Goal: Task Accomplishment & Management: Manage account settings

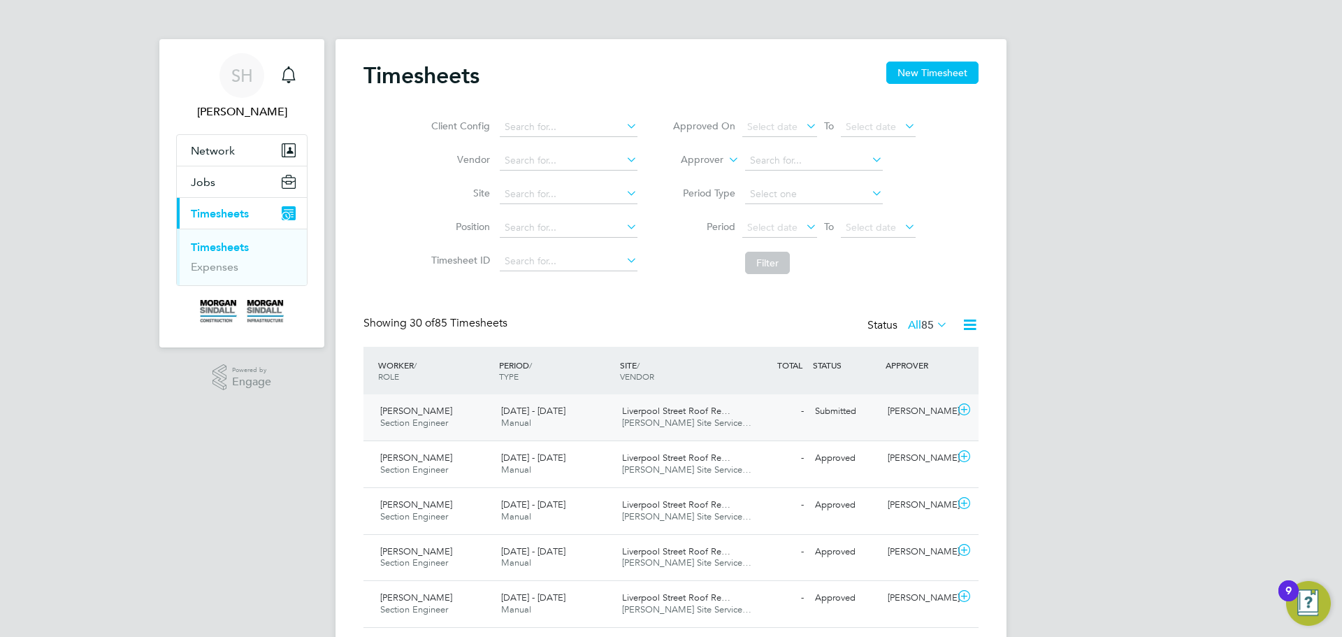
click at [868, 426] on div "[PERSON_NAME] Section Engineer [DATE] - [DATE] [DATE] - [DATE] Manual [GEOGRAPH…" at bounding box center [671, 417] width 615 height 46
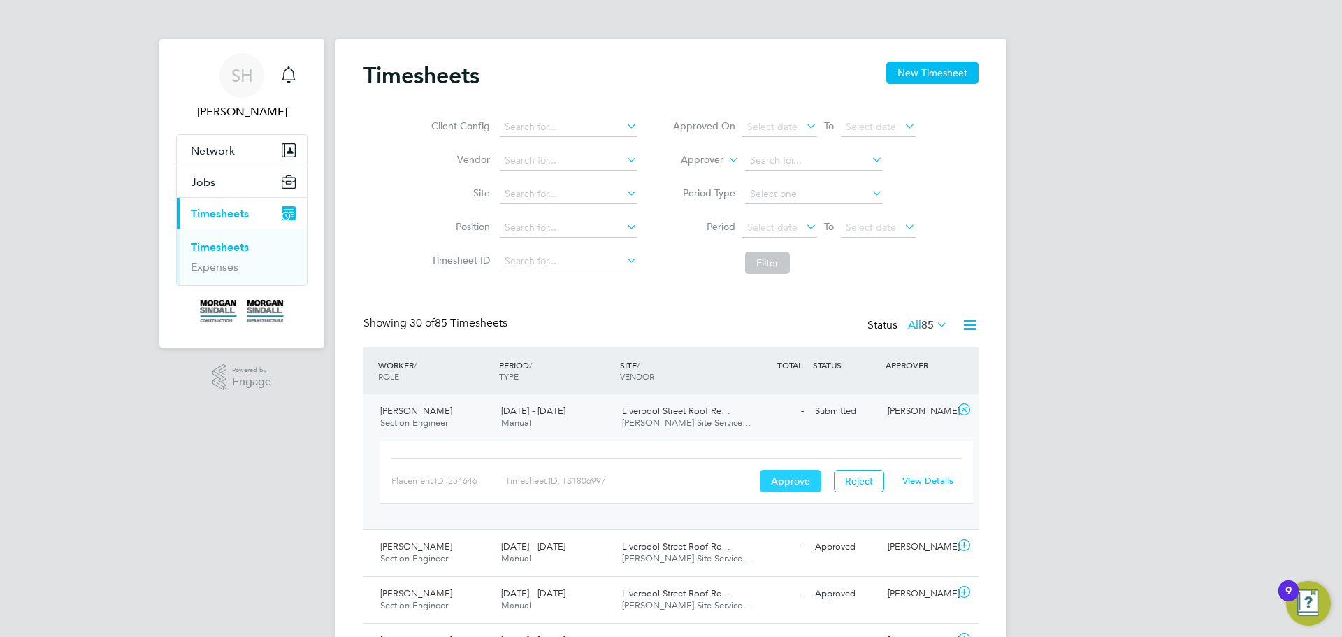
click at [790, 474] on button "Approve" at bounding box center [791, 481] width 62 height 22
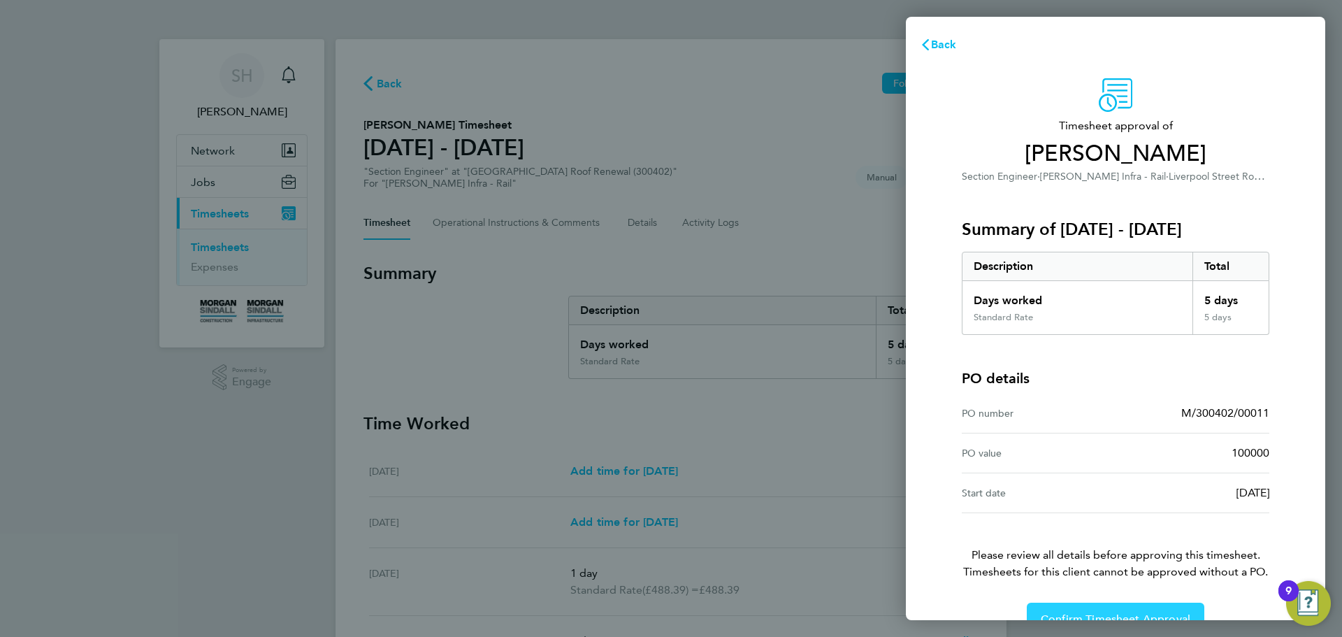
click at [1166, 605] on button "Confirm Timesheet Approval" at bounding box center [1116, 620] width 178 height 34
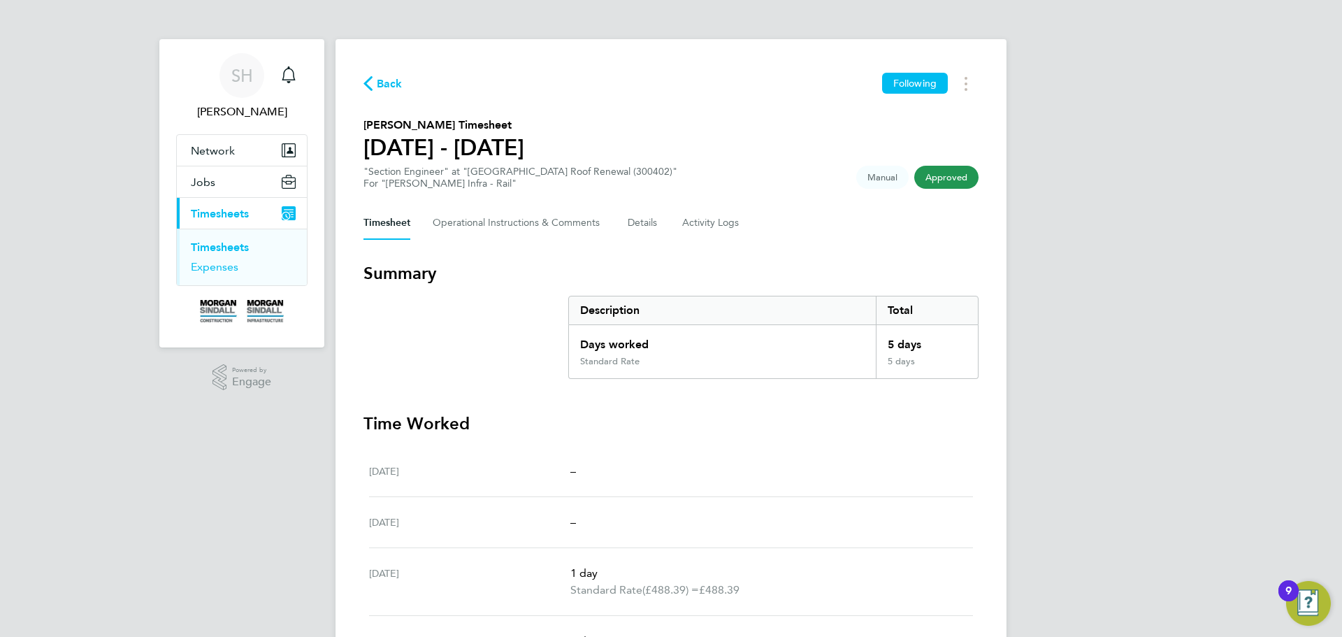
click at [228, 268] on link "Expenses" at bounding box center [215, 266] width 48 height 13
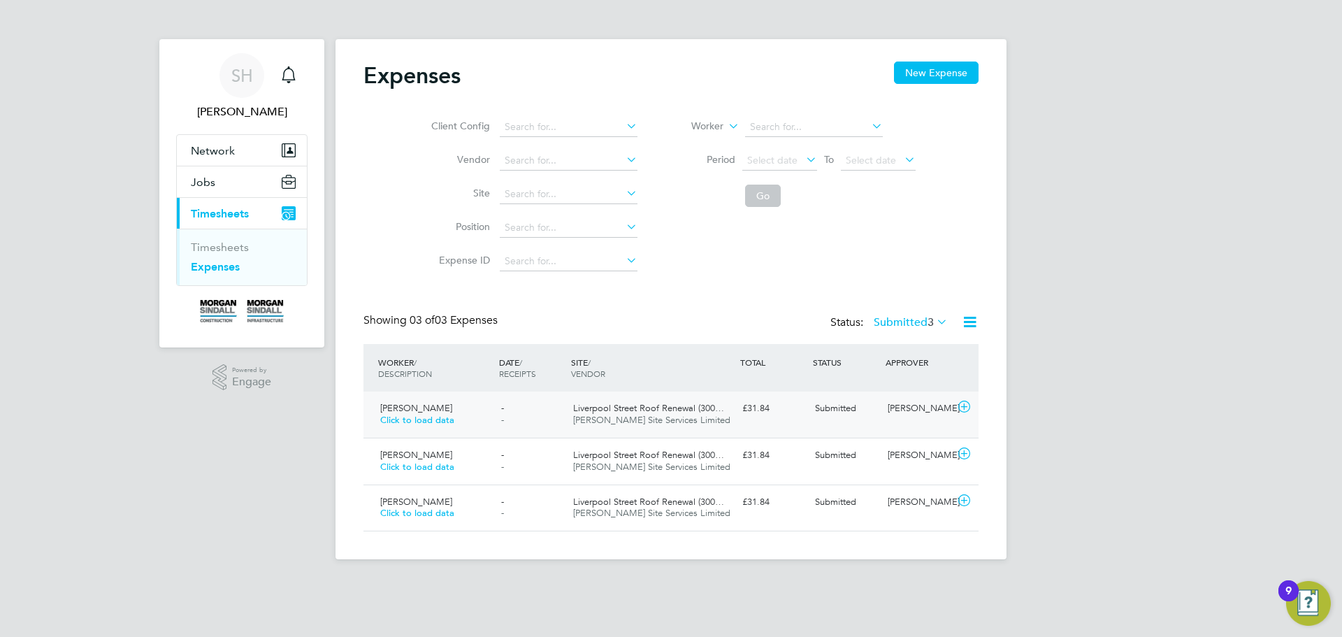
click at [422, 417] on span "Click to load data" at bounding box center [417, 420] width 74 height 12
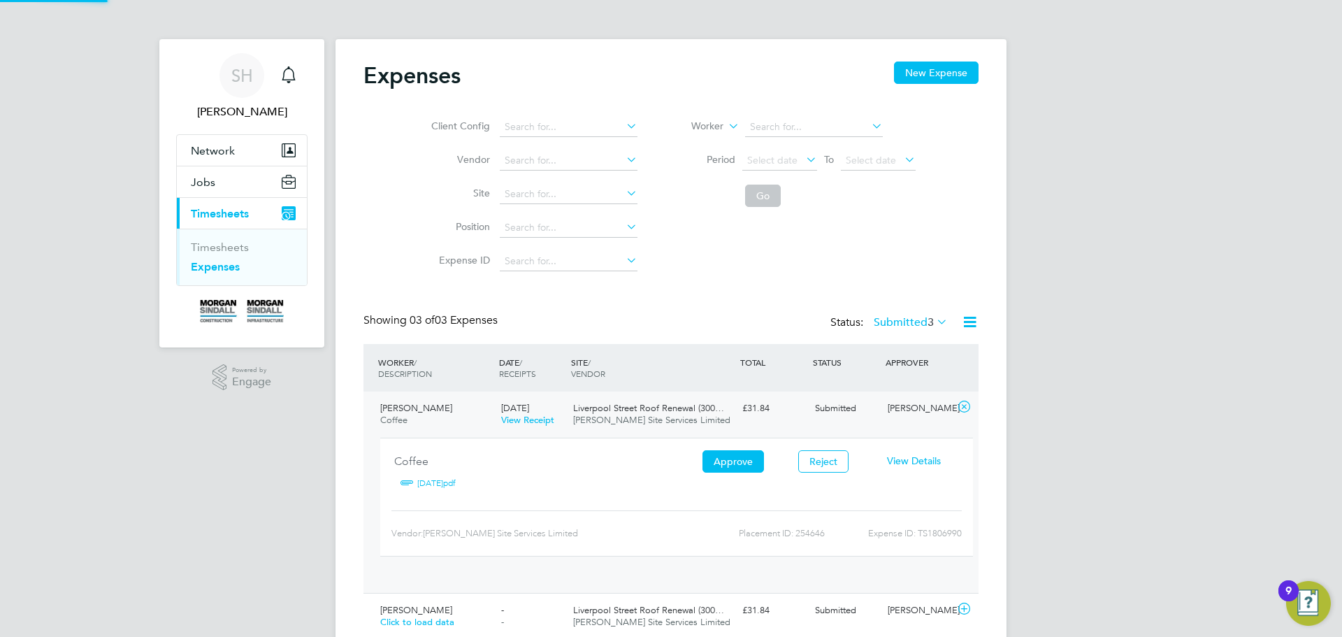
scroll to position [23, 252]
click at [710, 454] on button "Approve" at bounding box center [734, 461] width 62 height 22
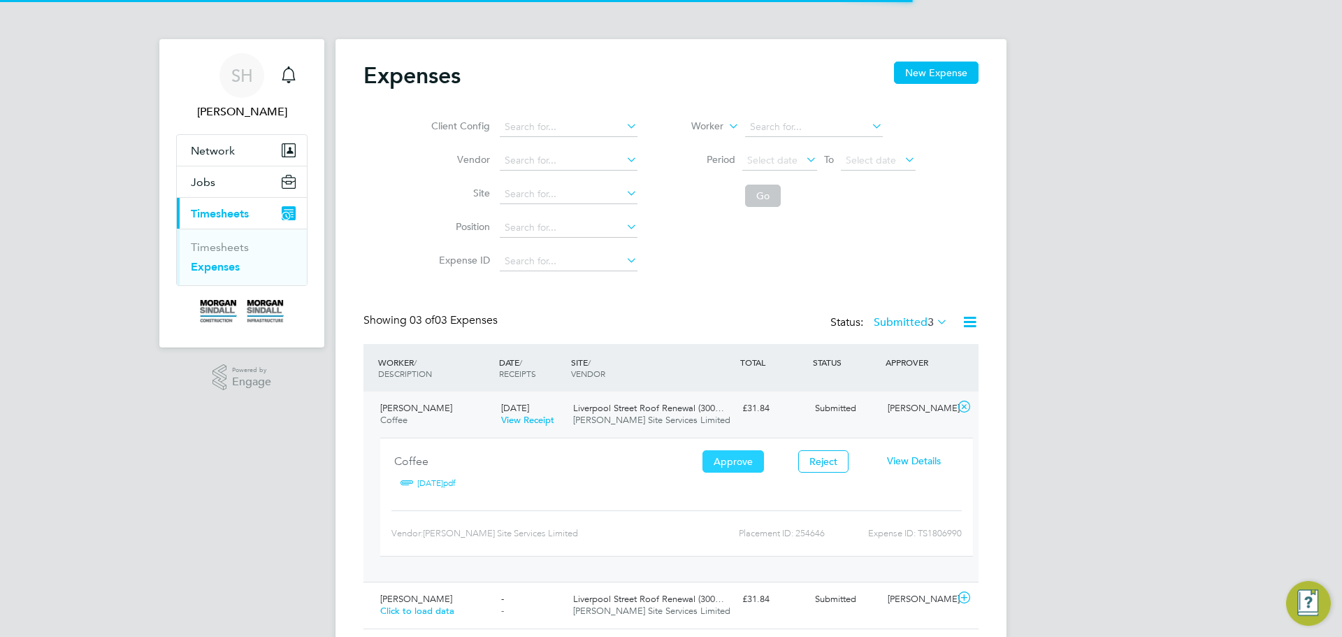
scroll to position [22, 254]
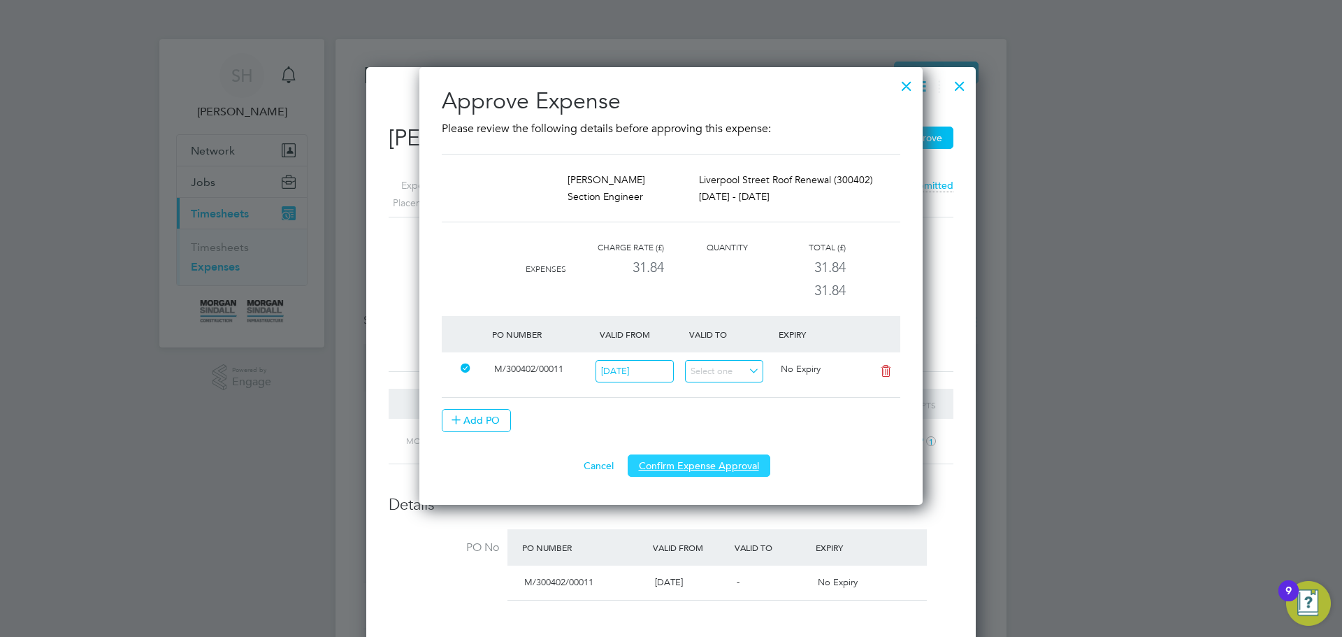
click at [712, 467] on button "Confirm Expense Approval" at bounding box center [699, 465] width 143 height 22
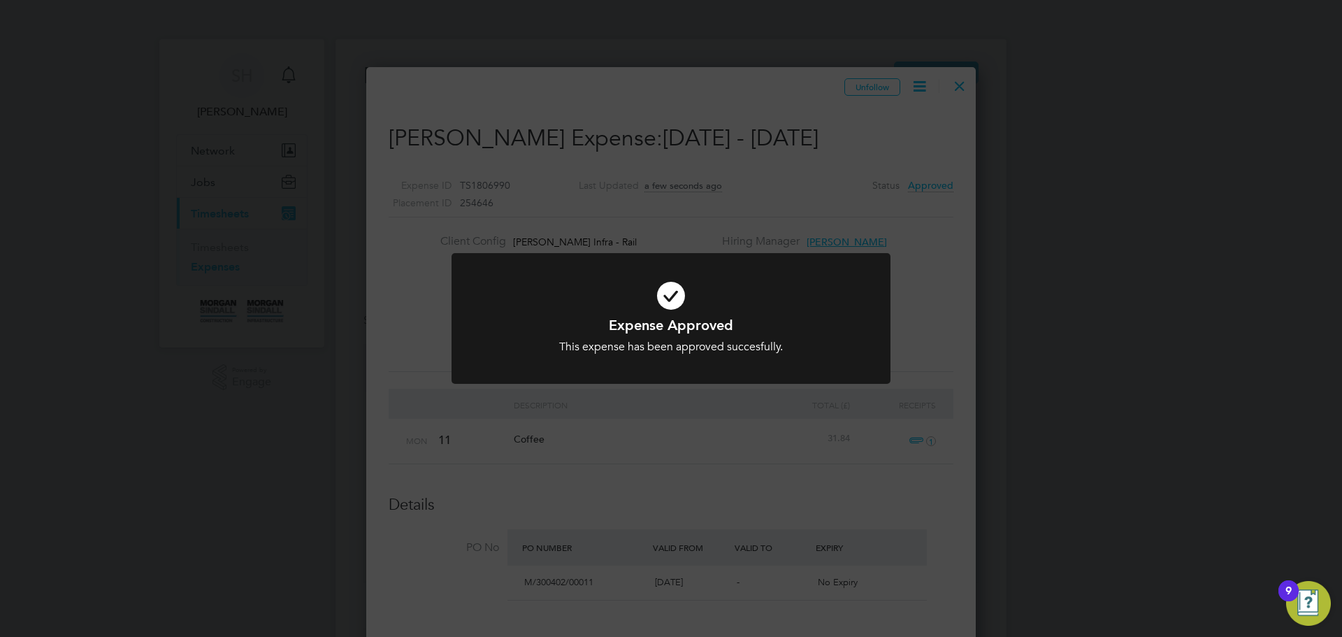
click at [963, 88] on div "Expense Approved This expense has been approved succesfully. Cancel Okay" at bounding box center [671, 318] width 1342 height 637
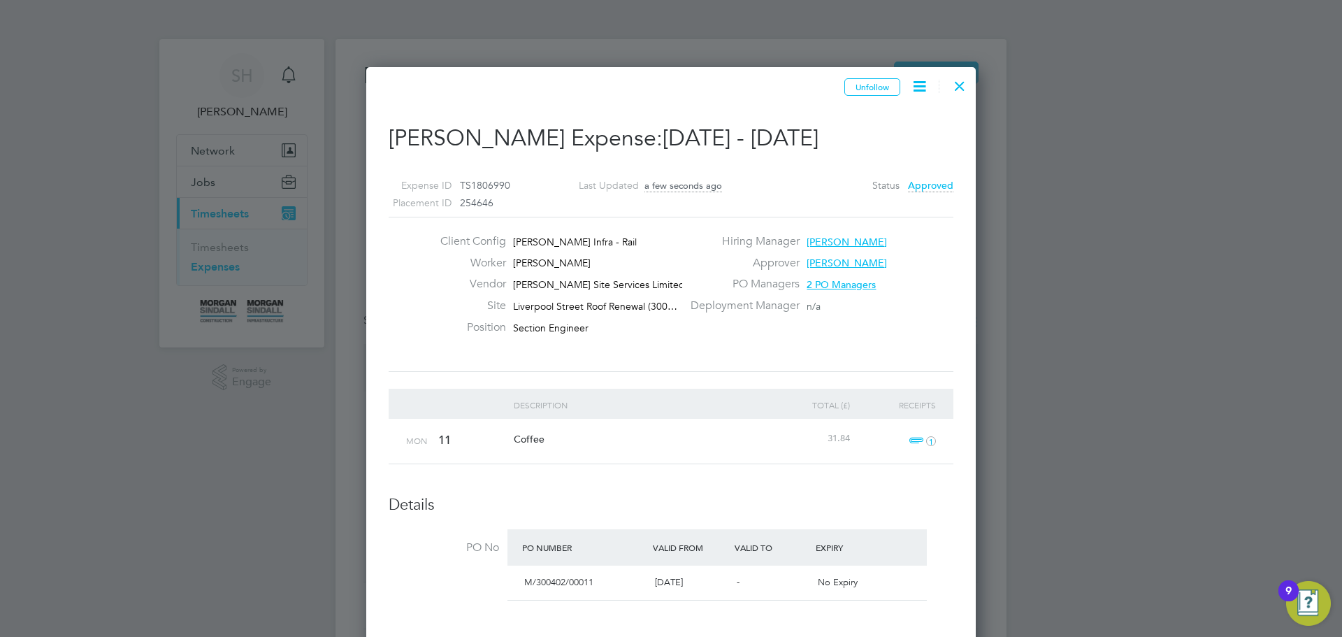
click at [963, 88] on div at bounding box center [959, 82] width 25 height 25
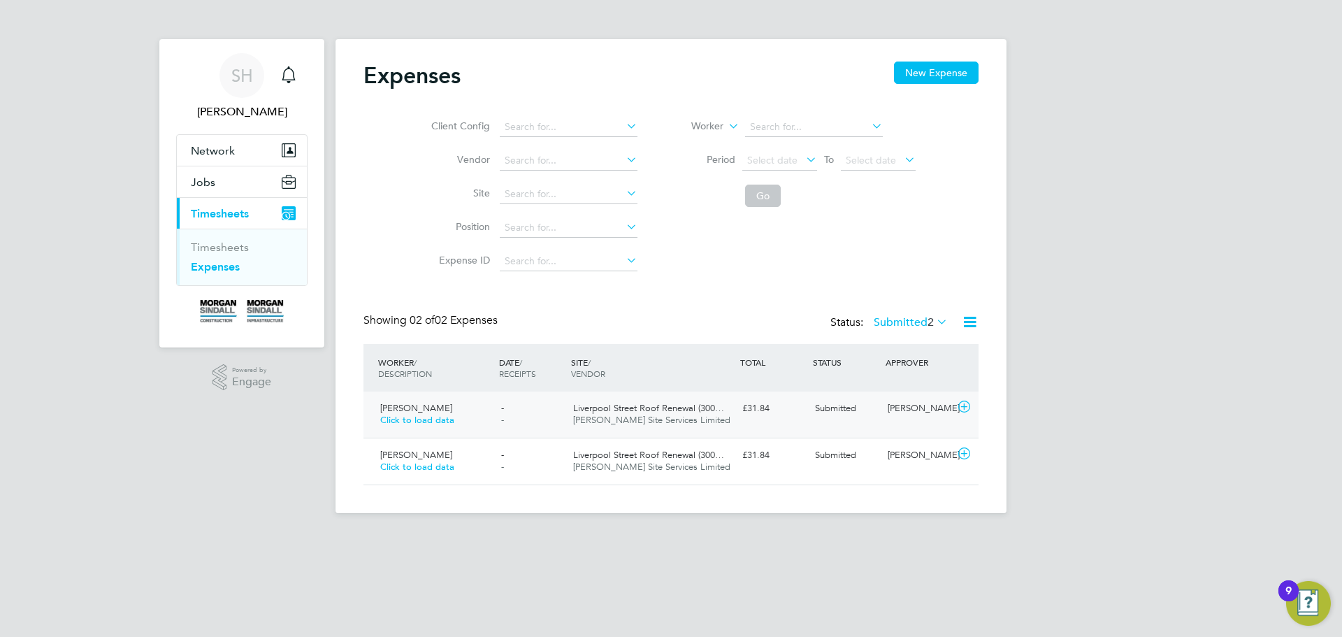
click at [431, 415] on span "Click to load data" at bounding box center [417, 420] width 74 height 12
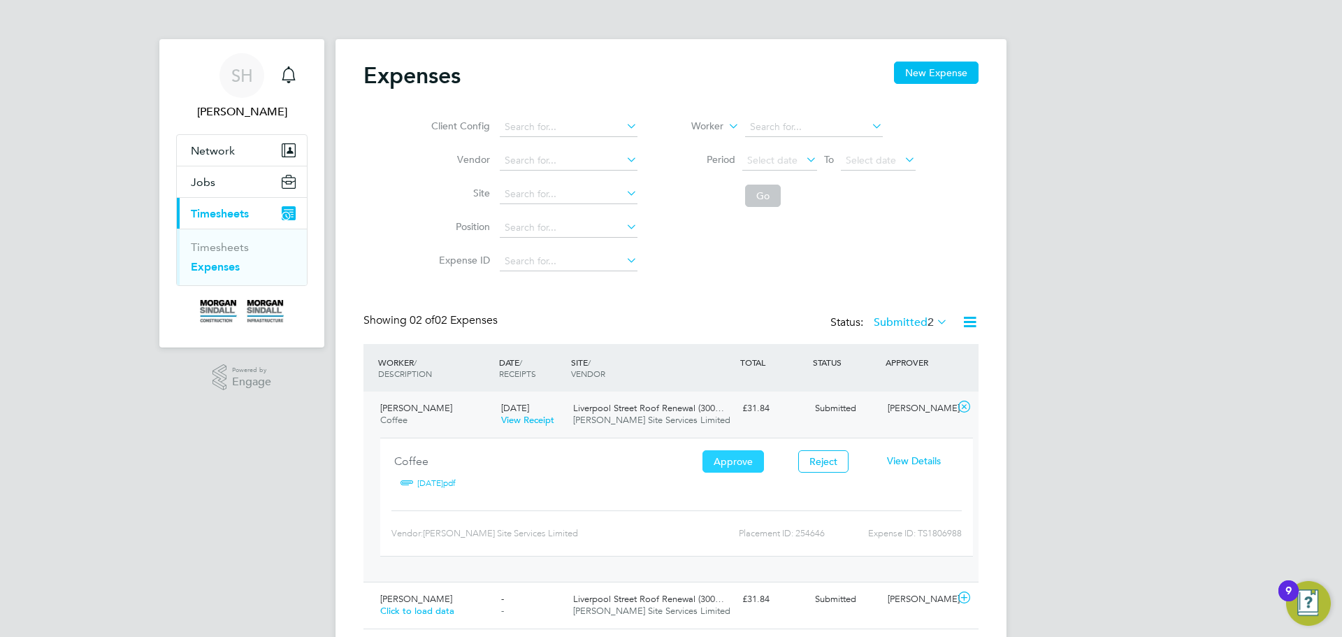
click at [748, 457] on button "Approve" at bounding box center [734, 461] width 62 height 22
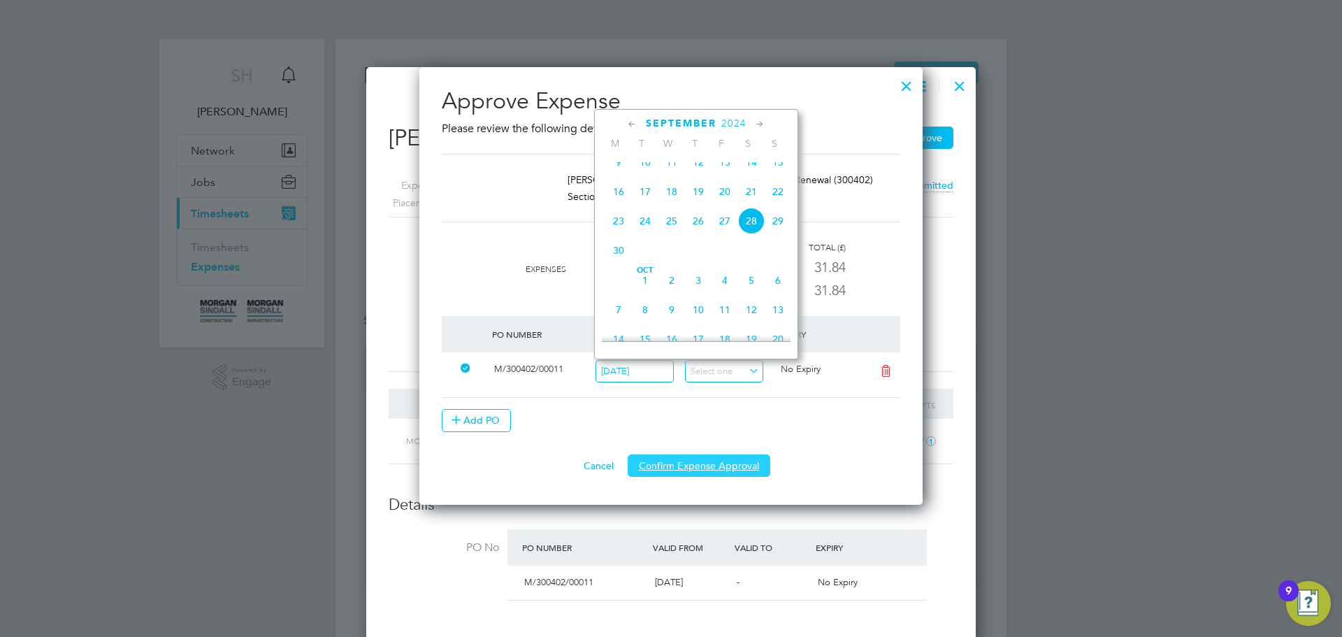
click at [689, 464] on button "Confirm Expense Approval" at bounding box center [699, 465] width 143 height 22
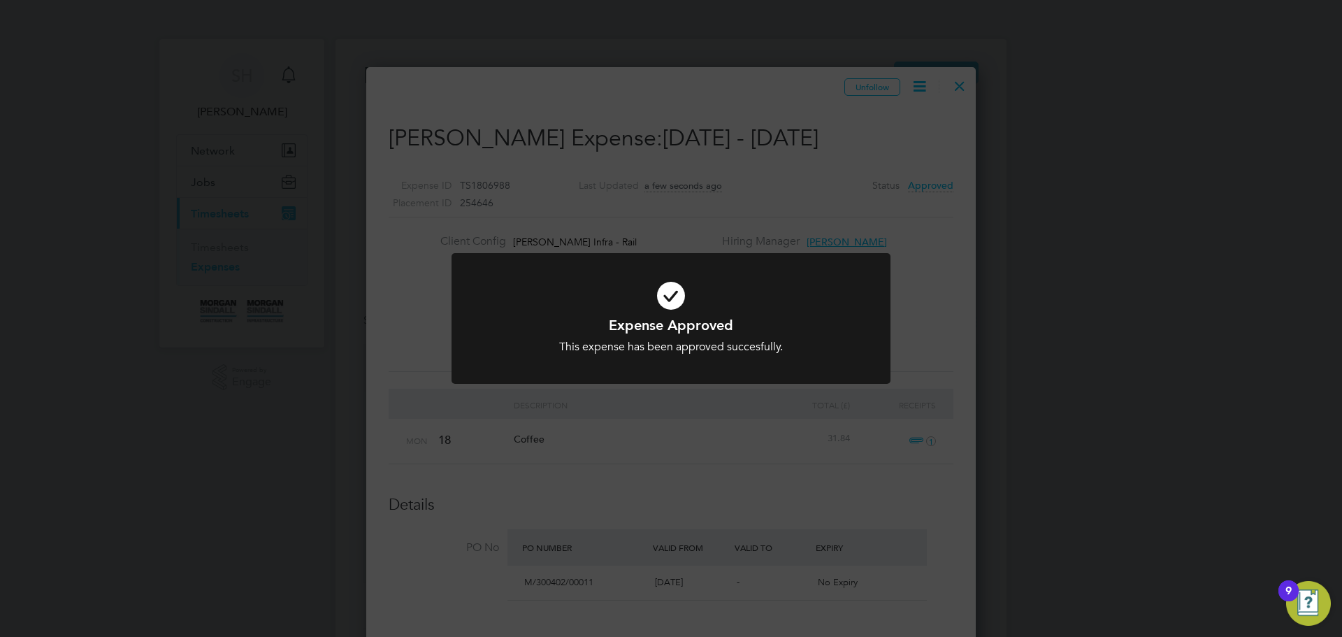
click at [889, 512] on div "Expense Approved This expense has been approved succesfully. Cancel Okay" at bounding box center [671, 318] width 1342 height 637
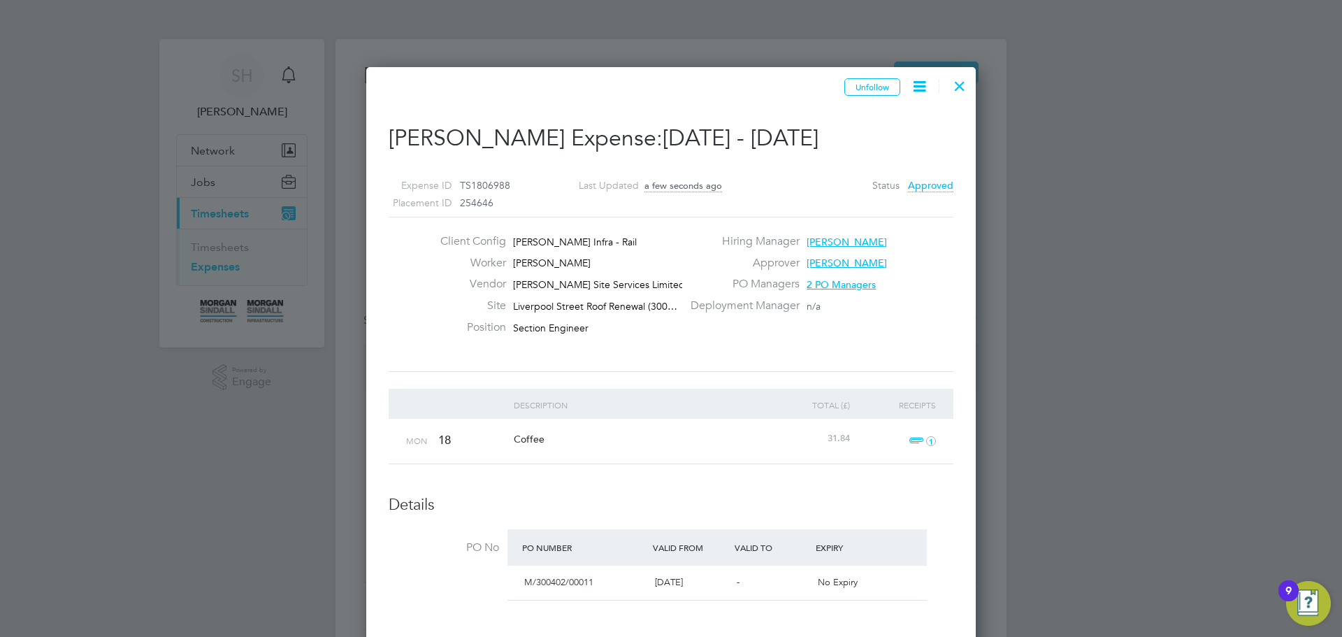
click at [958, 87] on div at bounding box center [959, 82] width 25 height 25
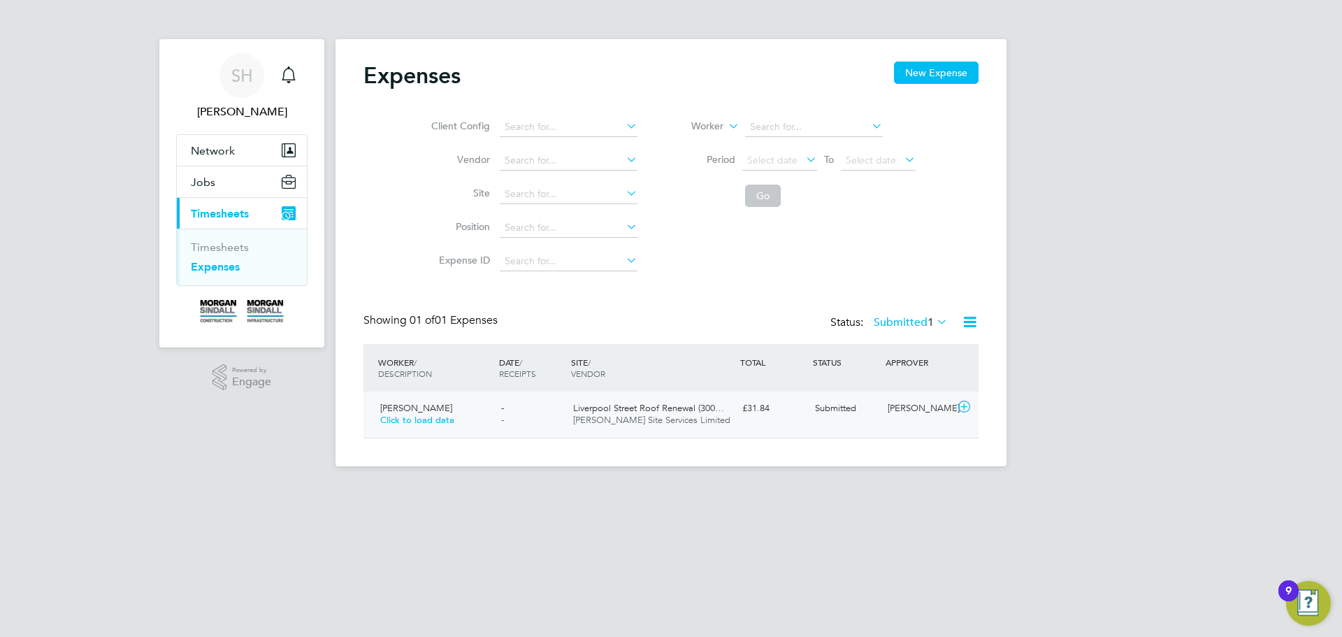
click at [431, 422] on span "Click to load data" at bounding box center [417, 420] width 74 height 12
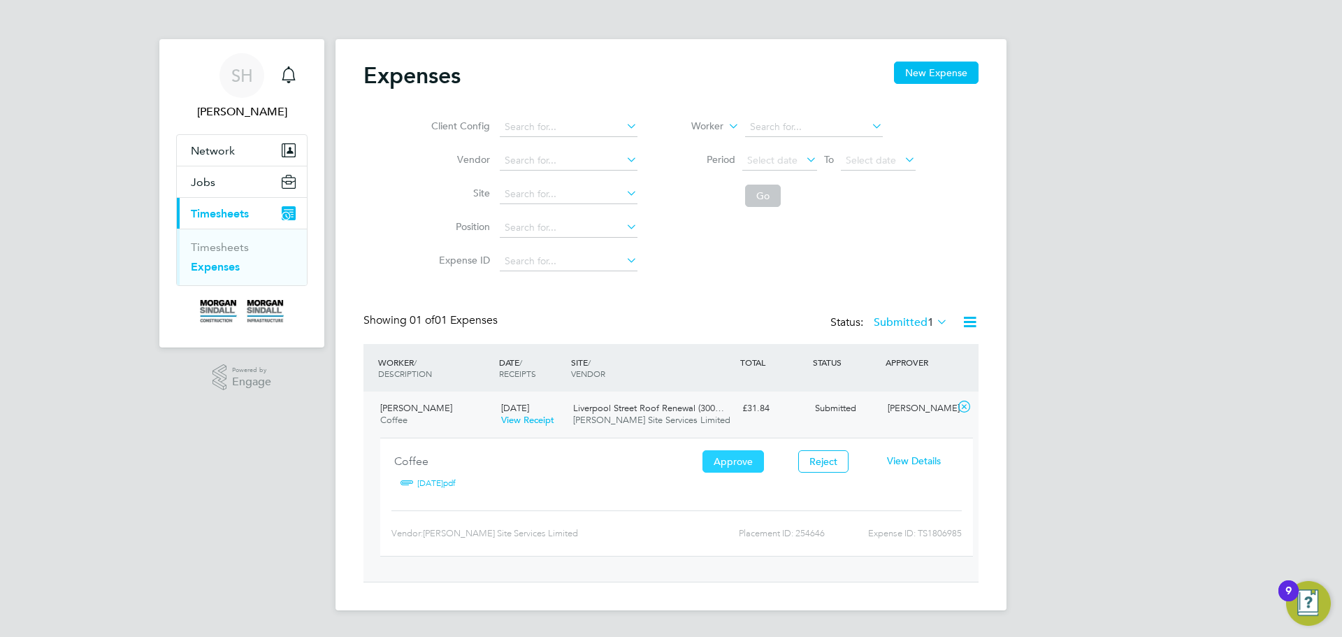
click at [750, 465] on button "Approve" at bounding box center [734, 461] width 62 height 22
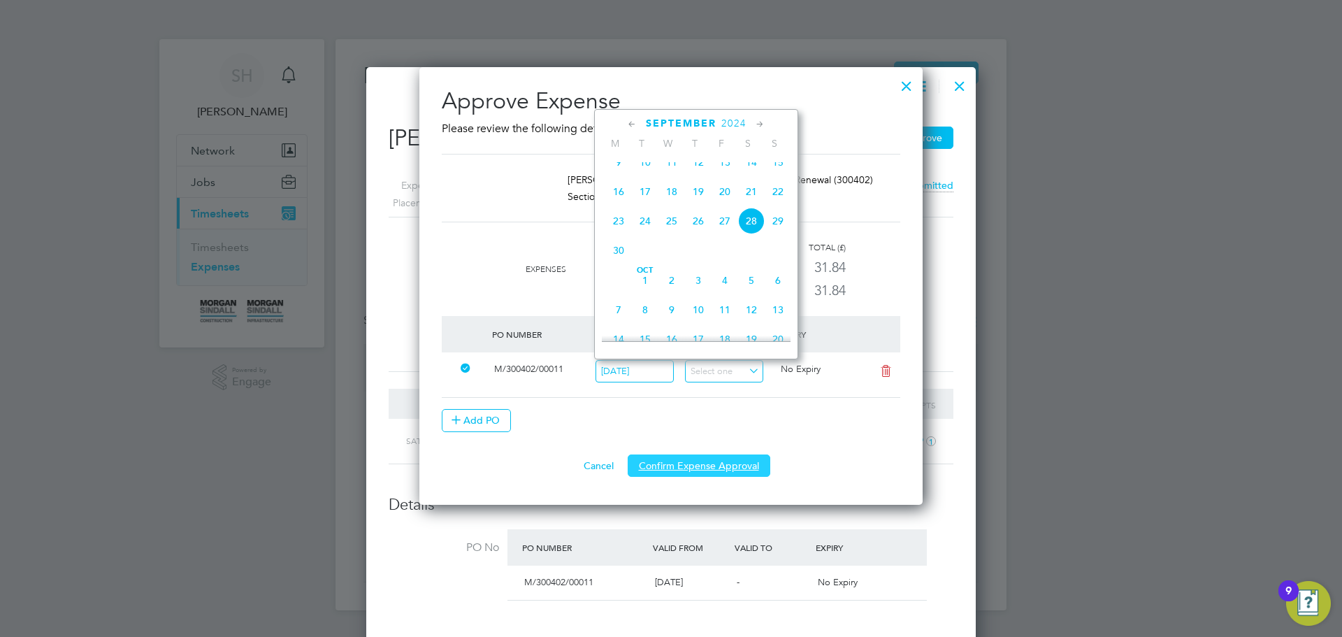
click at [687, 468] on button "Confirm Expense Approval" at bounding box center [699, 465] width 143 height 22
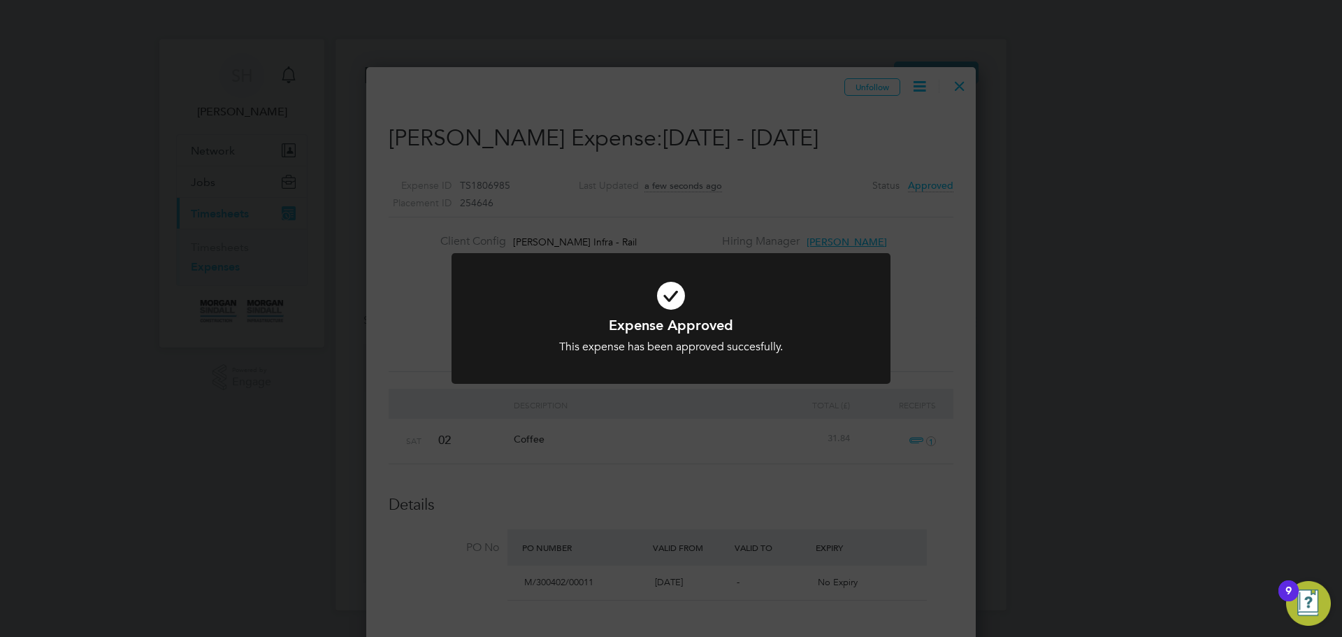
click at [673, 444] on div "Expense Approved This expense has been approved succesfully. Cancel Okay" at bounding box center [671, 318] width 1342 height 637
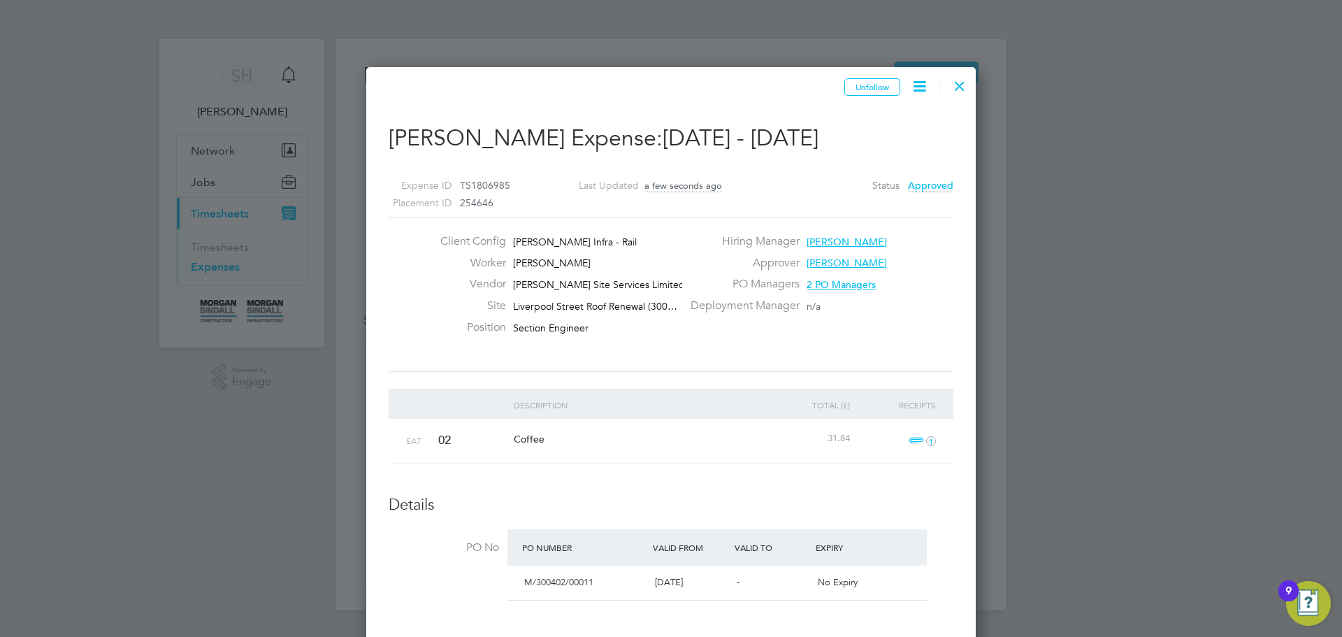
click at [952, 92] on div at bounding box center [959, 82] width 25 height 25
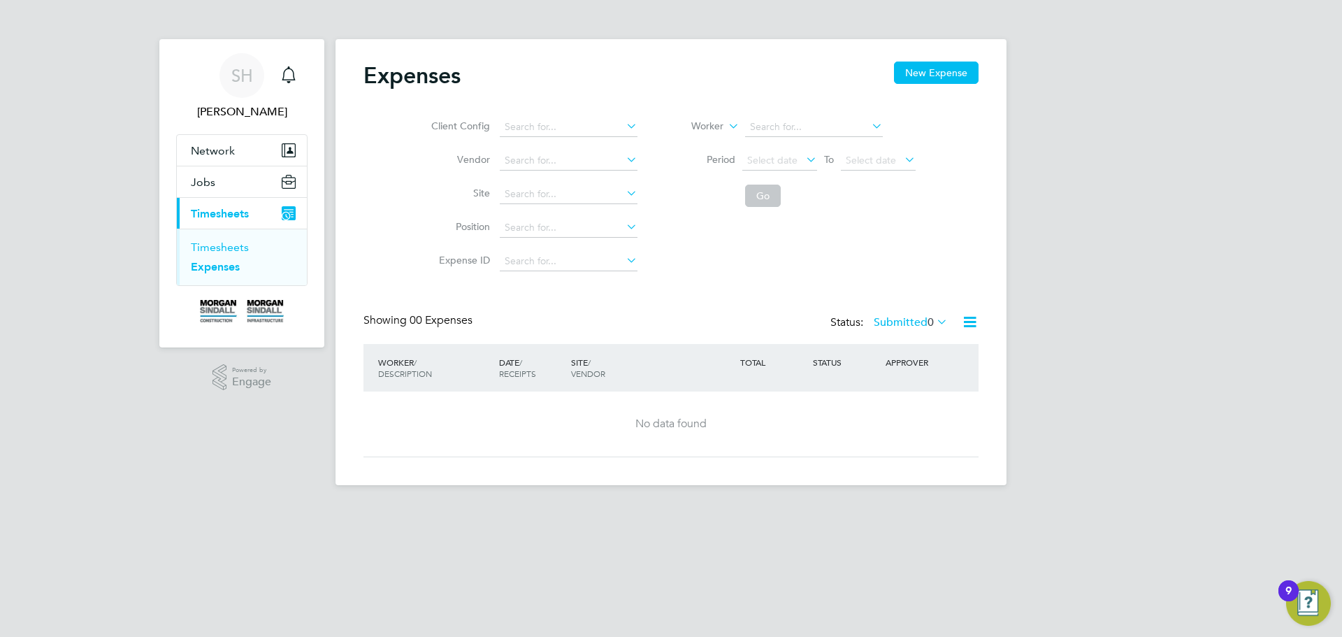
click at [236, 243] on link "Timesheets" at bounding box center [220, 247] width 58 height 13
